Goal: Transaction & Acquisition: Purchase product/service

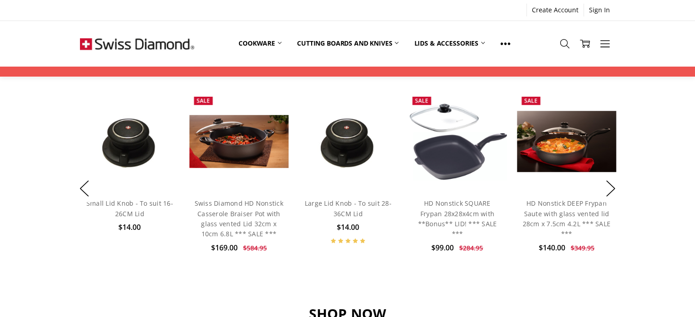
scroll to position [670, 0]
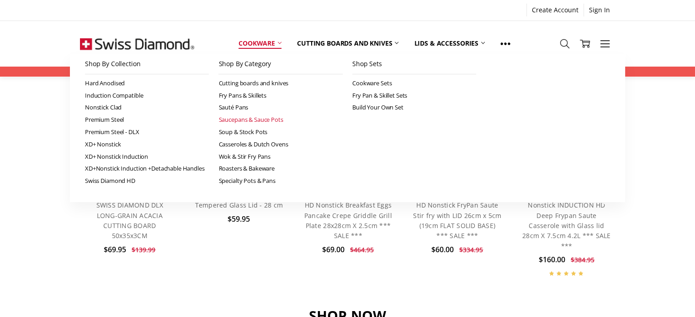
click at [229, 116] on link "Saucepans & Sauce Pots" at bounding box center [280, 120] width 124 height 12
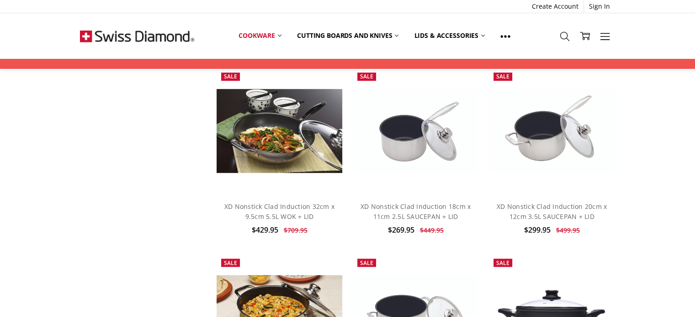
scroll to position [668, 0]
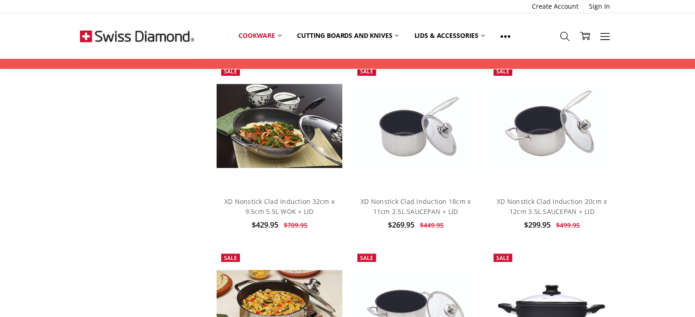
click at [410, 206] on h4 "XD Nonstick Clad Induction 18cm x 11cm 2.5L SAUCEPAN + LID" at bounding box center [416, 207] width 116 height 21
click at [411, 211] on link "XD Nonstick Clad Induction 18cm x 11cm 2.5L SAUCEPAN + LID" at bounding box center [415, 206] width 110 height 19
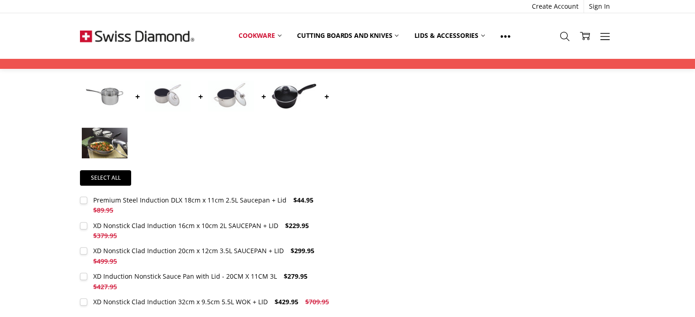
scroll to position [381, 0]
